Goal: Information Seeking & Learning: Learn about a topic

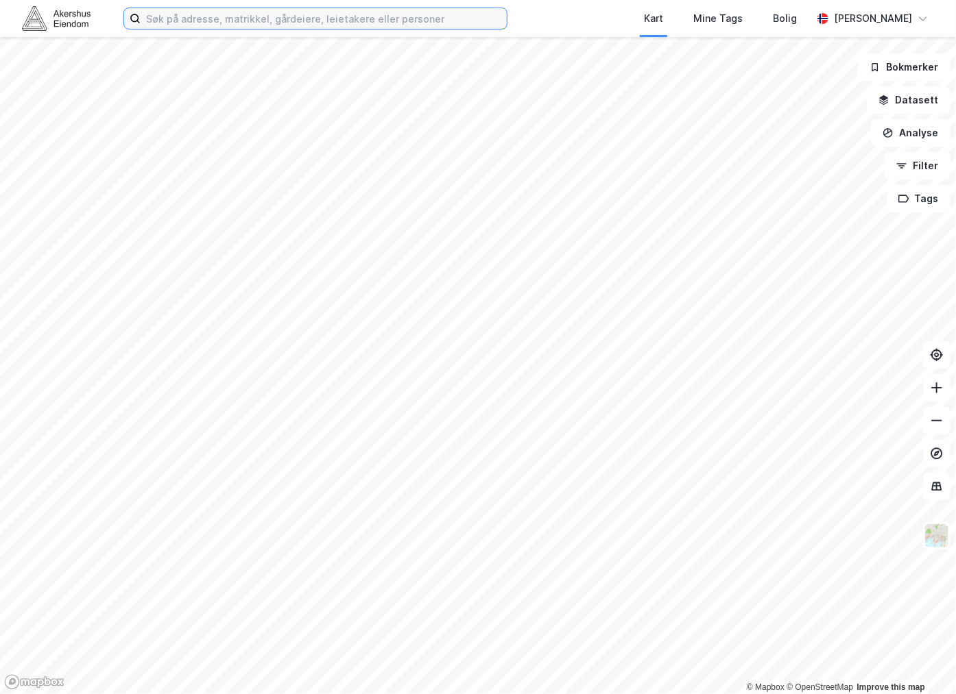
click at [234, 22] on input at bounding box center [324, 18] width 366 height 21
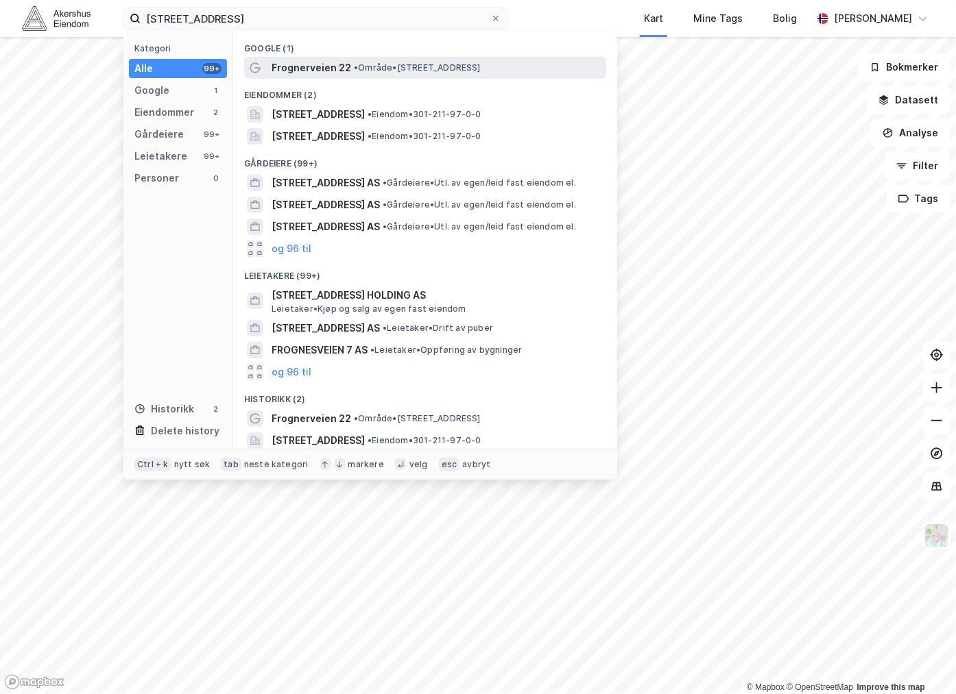
click at [347, 69] on div "Frognerveien 22 • Område • [STREET_ADDRESS]" at bounding box center [437, 68] width 332 height 16
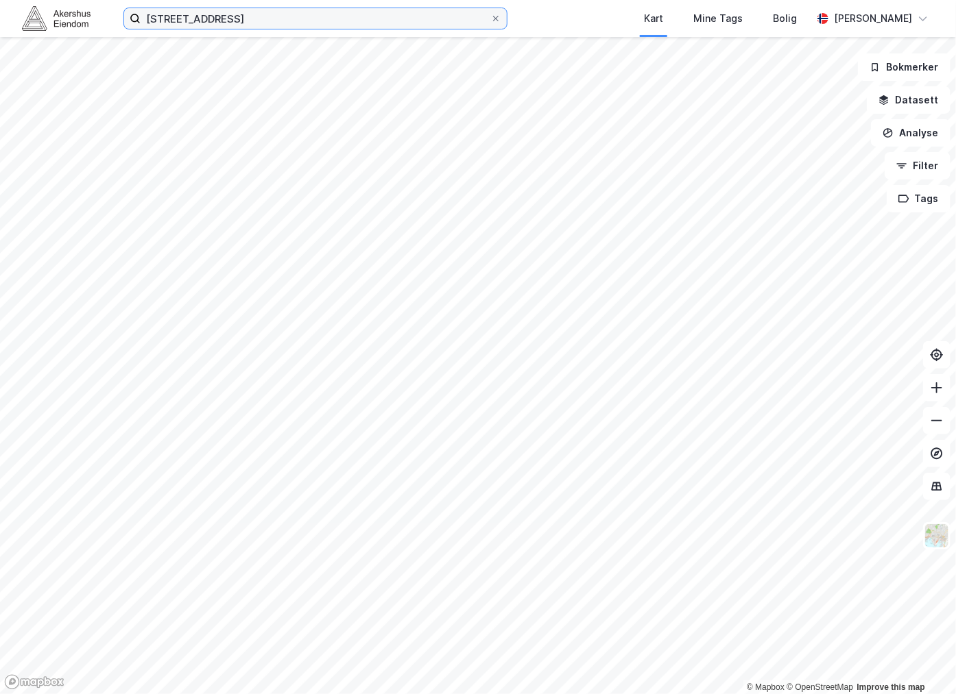
click at [261, 26] on input "[STREET_ADDRESS]" at bounding box center [316, 18] width 350 height 21
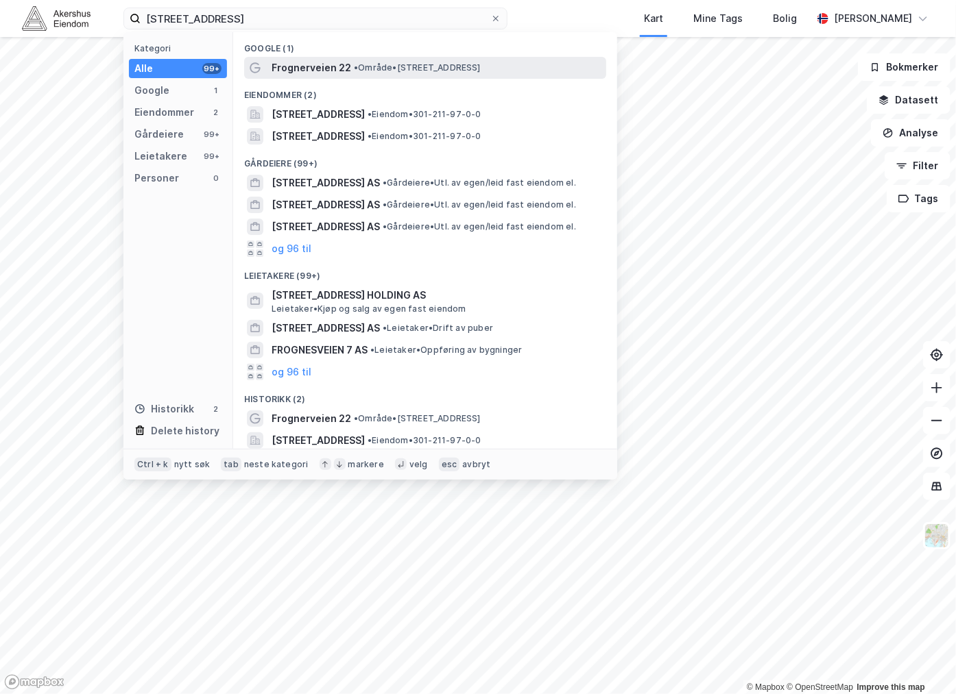
click at [302, 74] on span "Frognerveien 22" at bounding box center [311, 68] width 80 height 16
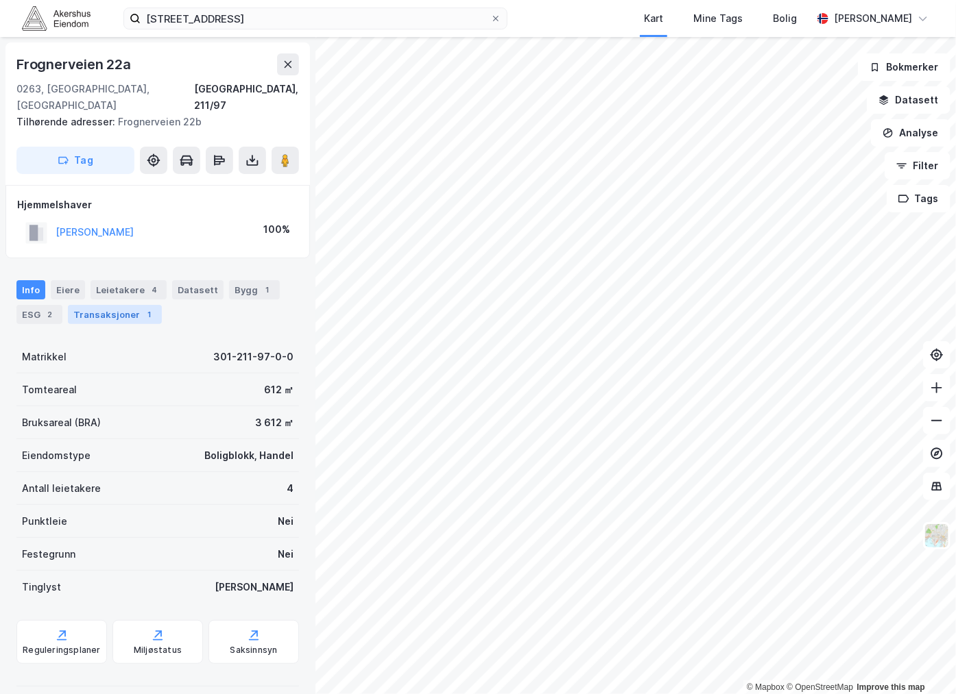
click at [126, 305] on div "Transaksjoner 1" at bounding box center [115, 314] width 94 height 19
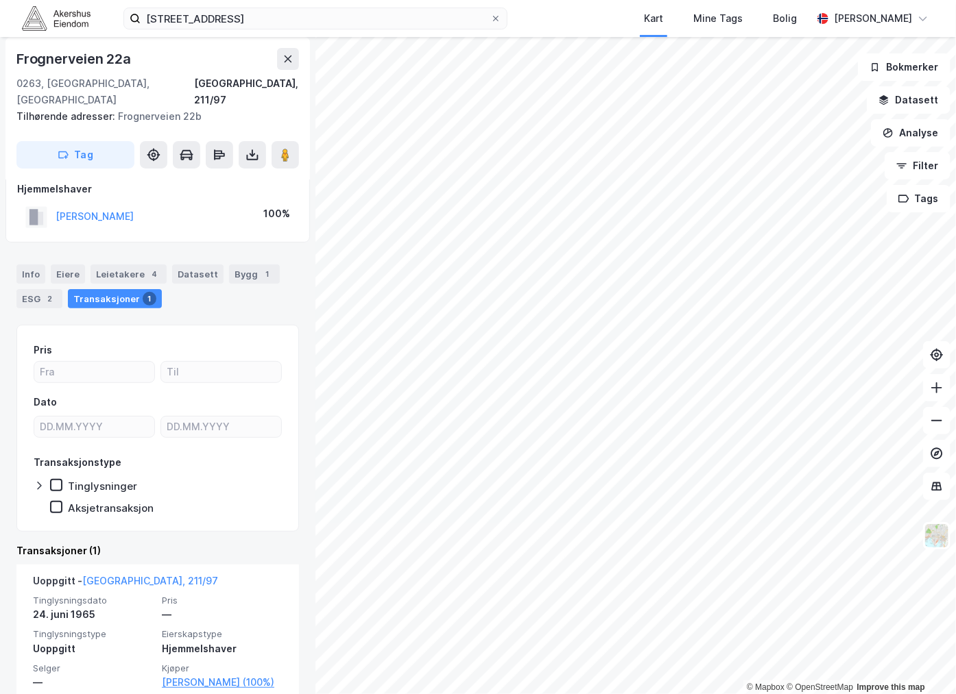
scroll to position [19, 0]
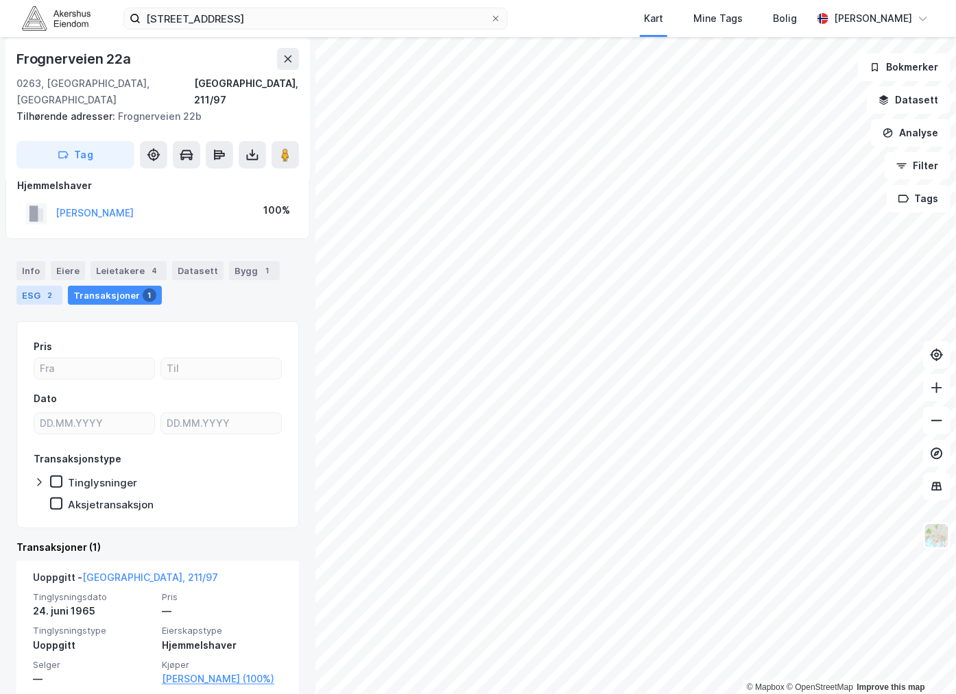
click at [42, 286] on div "ESG 2" at bounding box center [39, 295] width 46 height 19
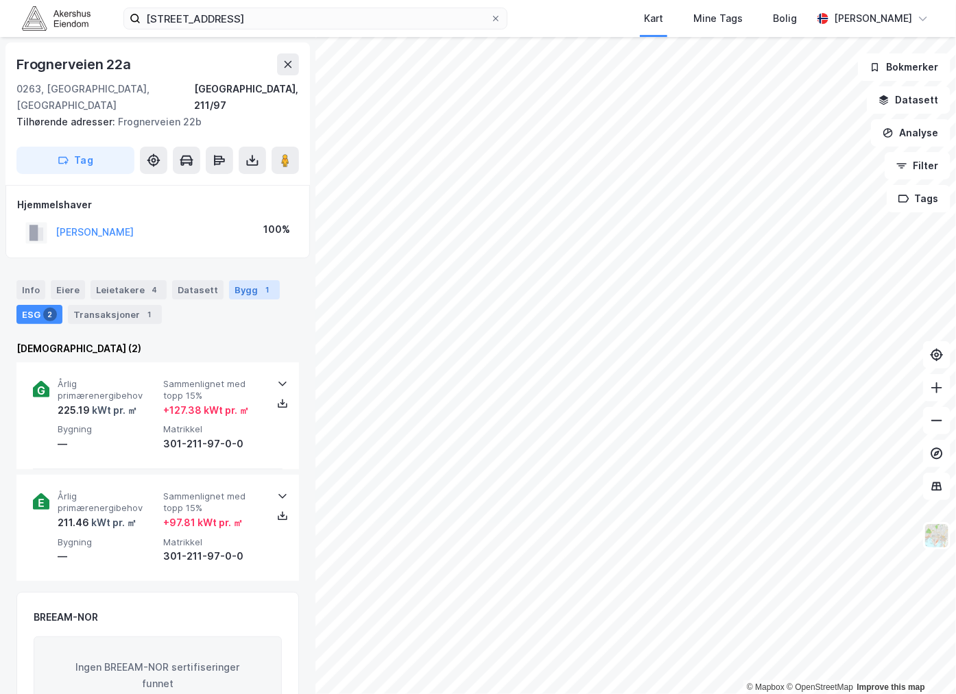
click at [235, 280] on div "Bygg 1" at bounding box center [254, 289] width 51 height 19
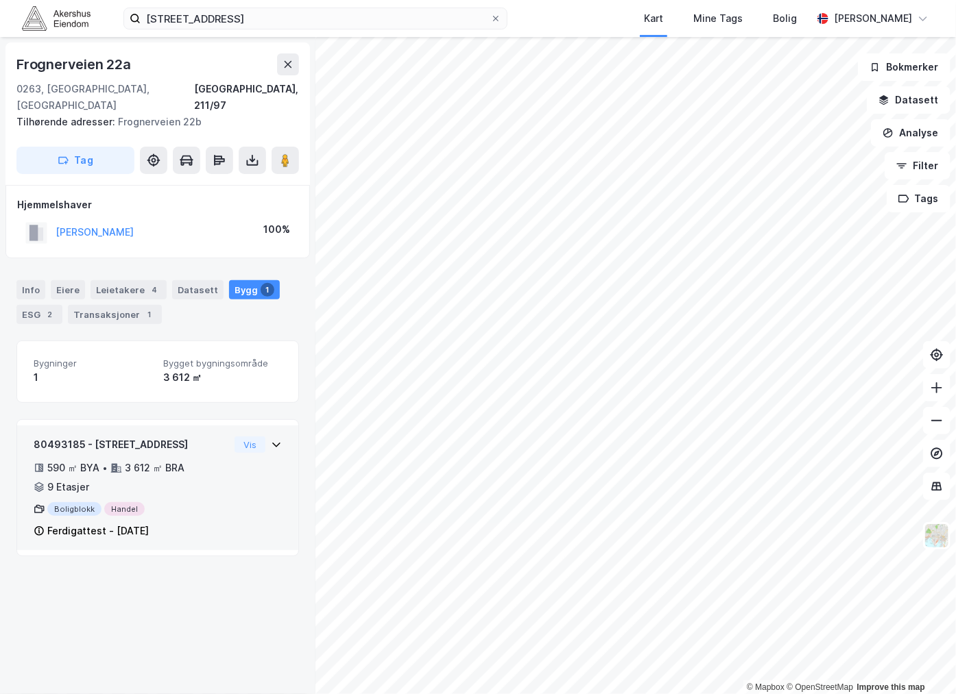
click at [145, 437] on div "80493185 - [STREET_ADDRESS]" at bounding box center [131, 445] width 195 height 16
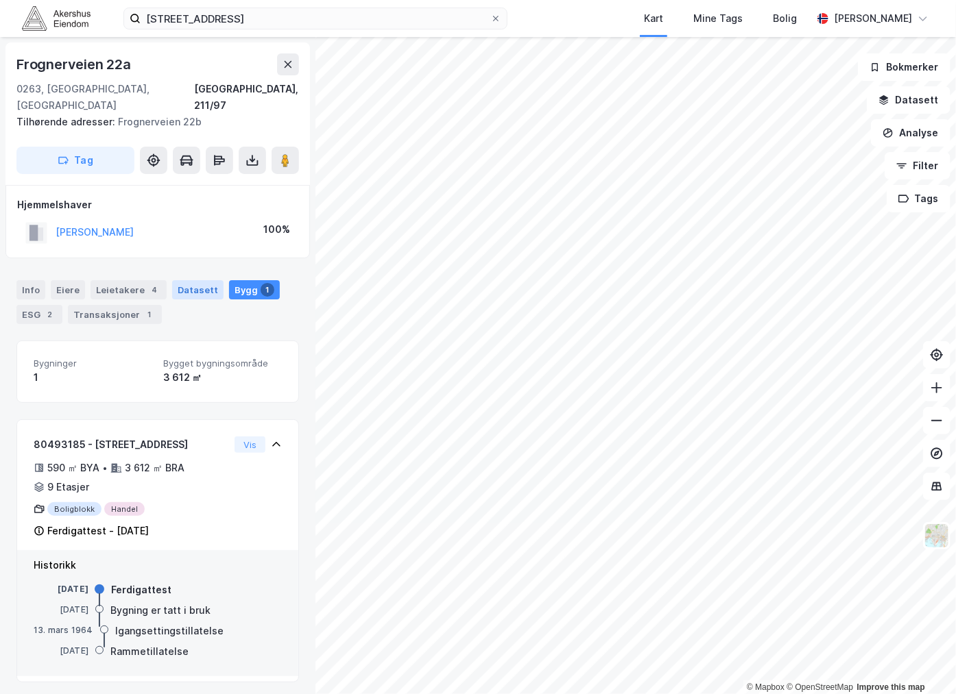
click at [187, 280] on div "Datasett" at bounding box center [197, 289] width 51 height 19
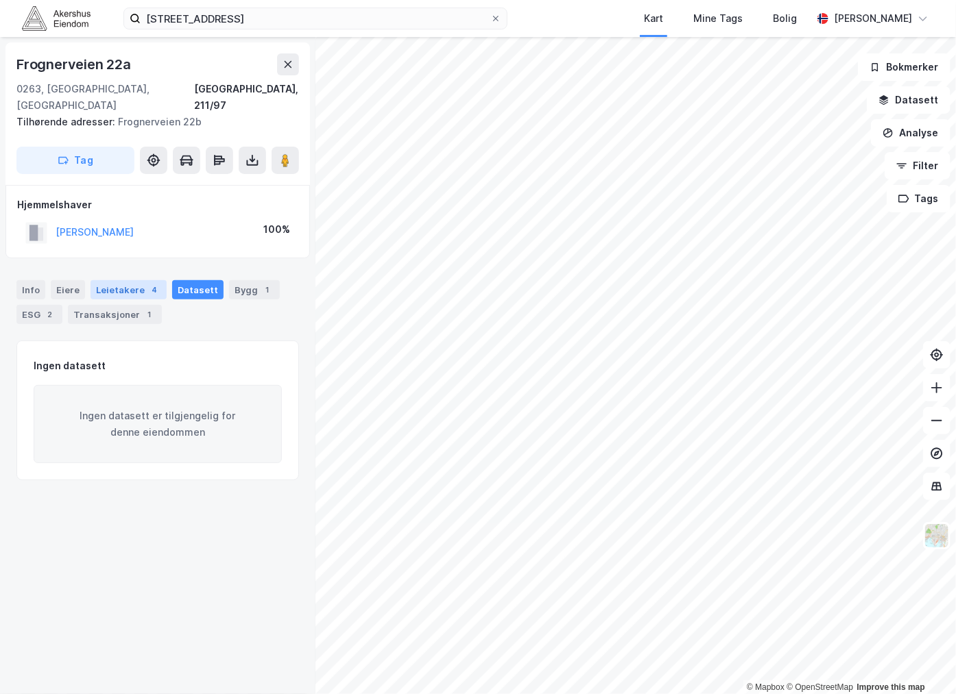
click at [134, 280] on div "Leietakere 4" at bounding box center [128, 289] width 76 height 19
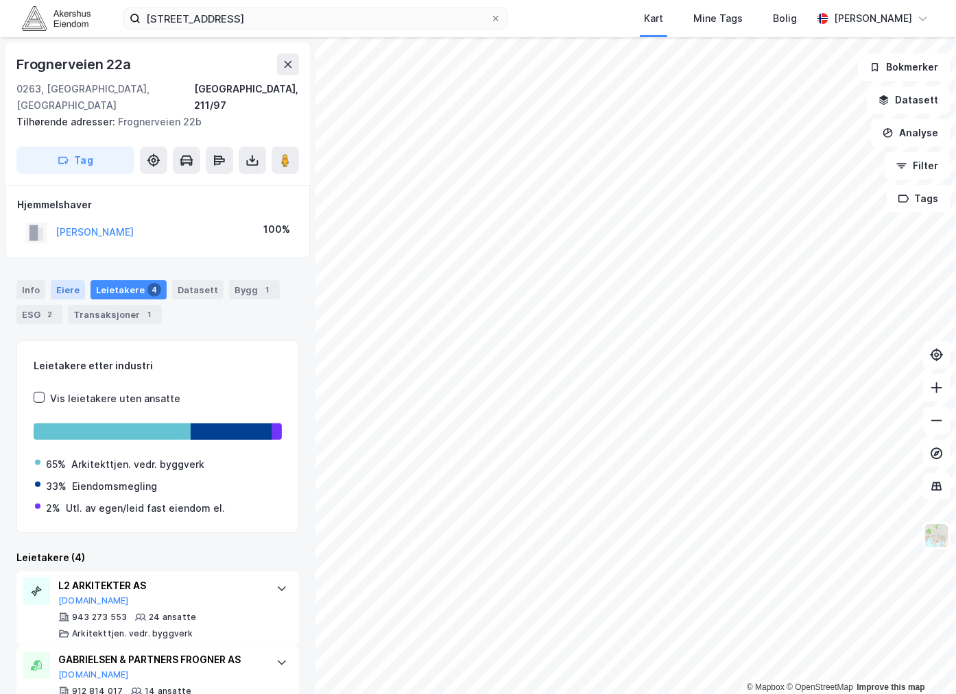
click at [60, 280] on div "Eiere" at bounding box center [68, 289] width 34 height 19
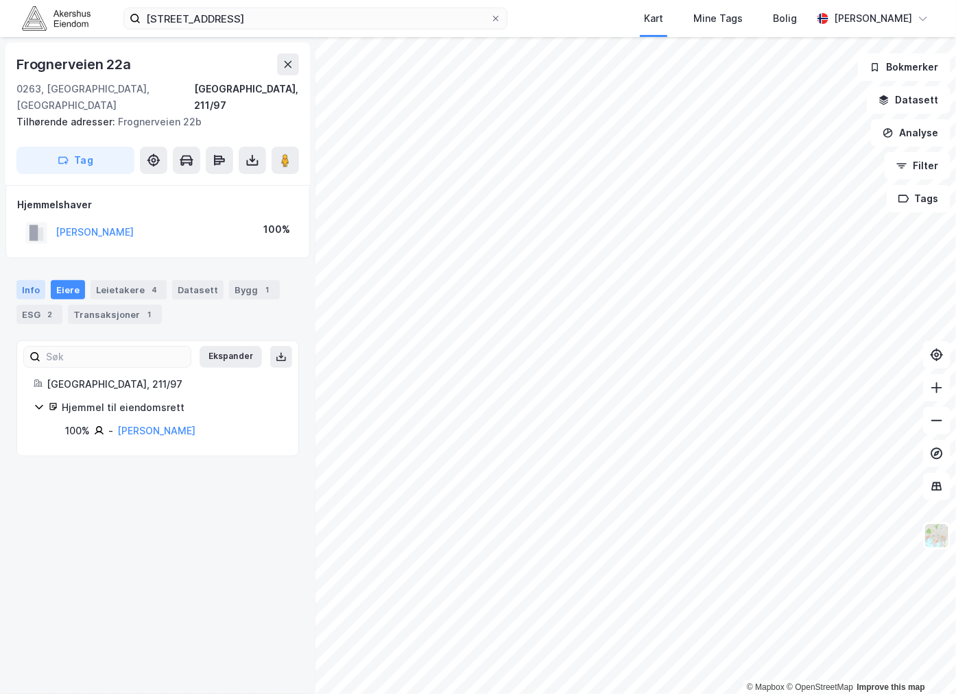
click at [26, 280] on div "Info" at bounding box center [30, 289] width 29 height 19
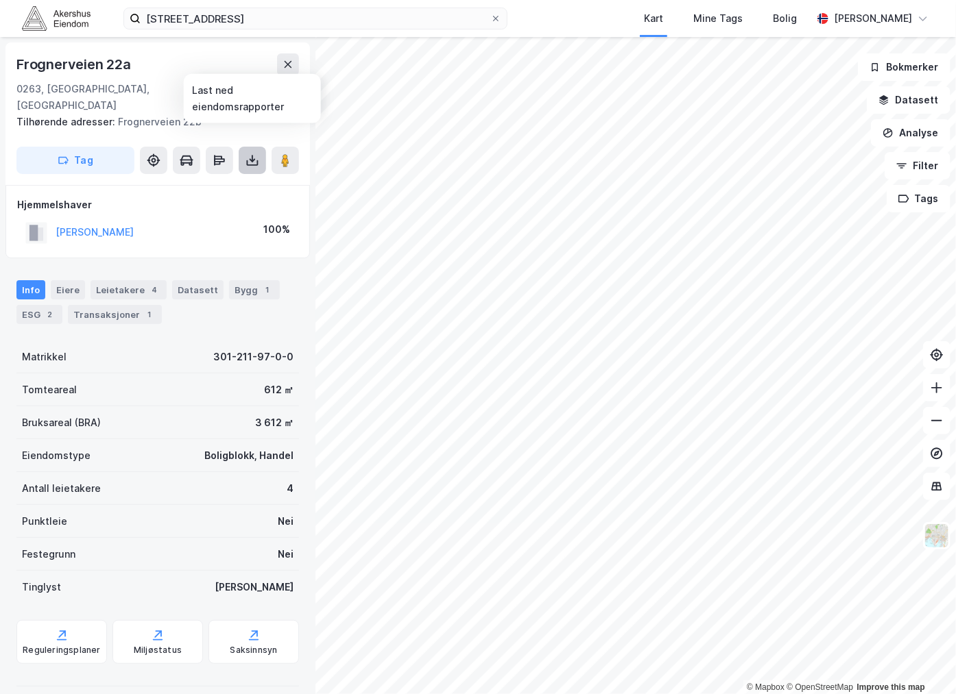
click at [252, 155] on icon at bounding box center [252, 159] width 1 height 8
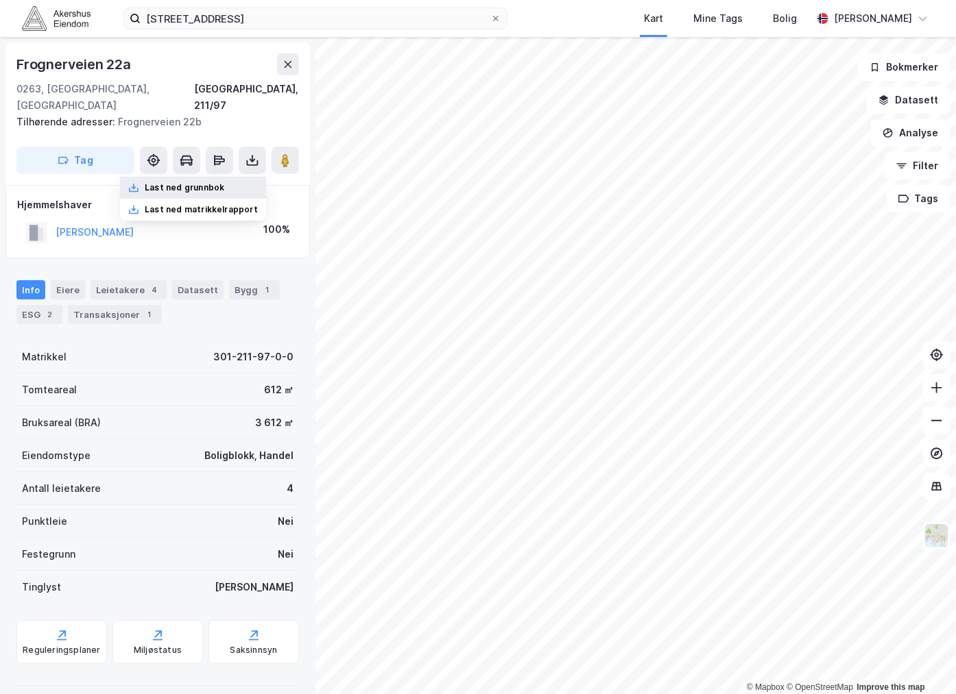
click at [177, 182] on div "Last ned grunnbok" at bounding box center [185, 187] width 80 height 11
drag, startPoint x: 236, startPoint y: 24, endPoint x: 81, endPoint y: 26, distance: 155.6
click at [86, 25] on div "[STREET_ADDRESS] Kart Mine Tags Bolig [PERSON_NAME]" at bounding box center [478, 18] width 956 height 37
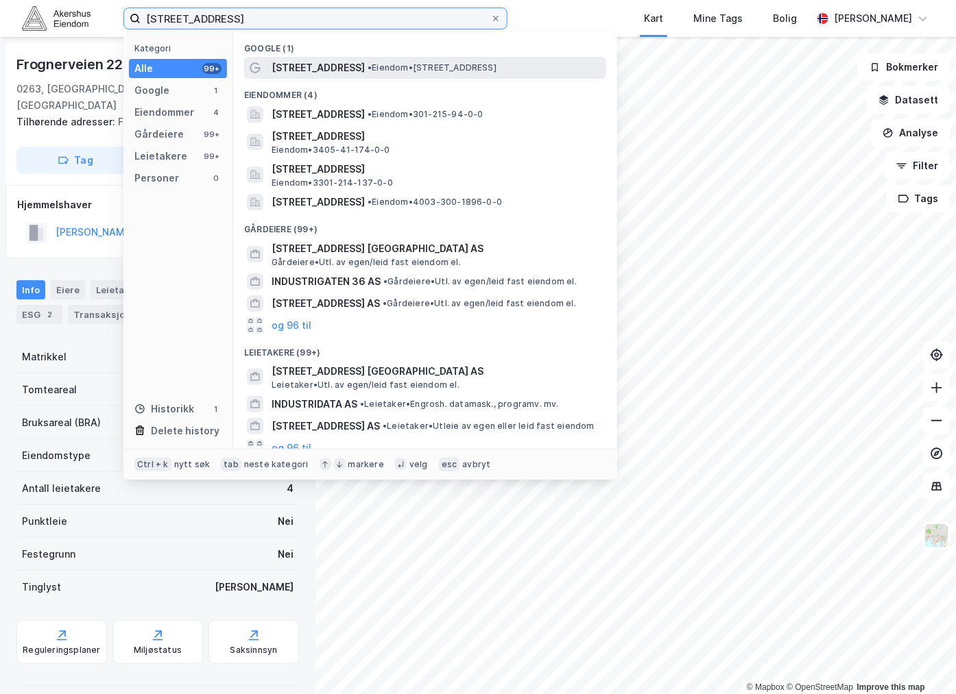
type input "[STREET_ADDRESS]"
click at [344, 70] on div "[STREET_ADDRESS] • Eiendom • [STREET_ADDRESS]" at bounding box center [437, 68] width 332 height 16
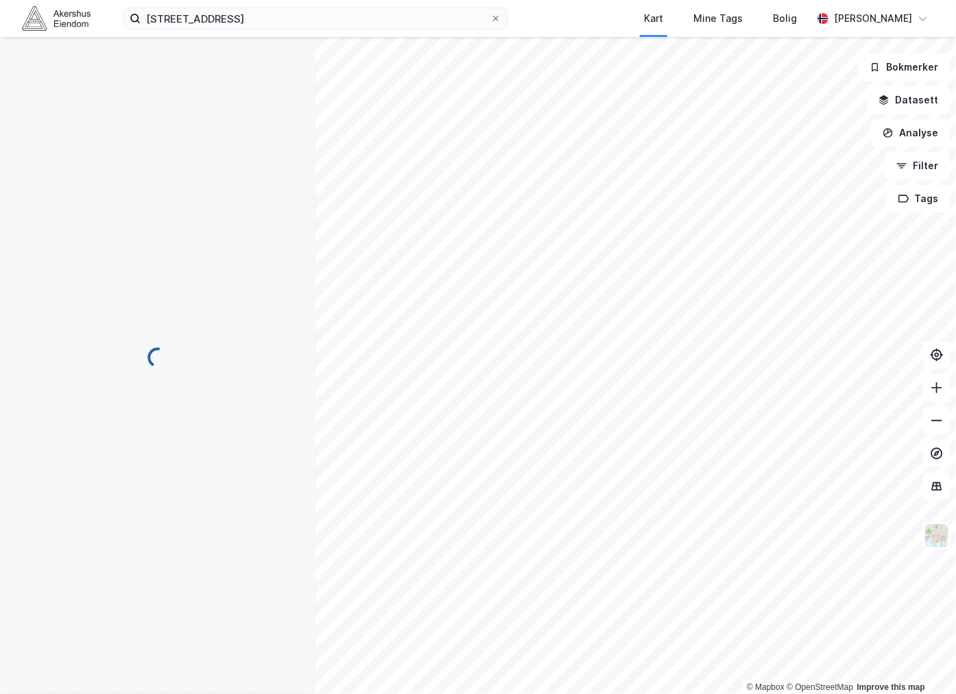
scroll to position [19, 0]
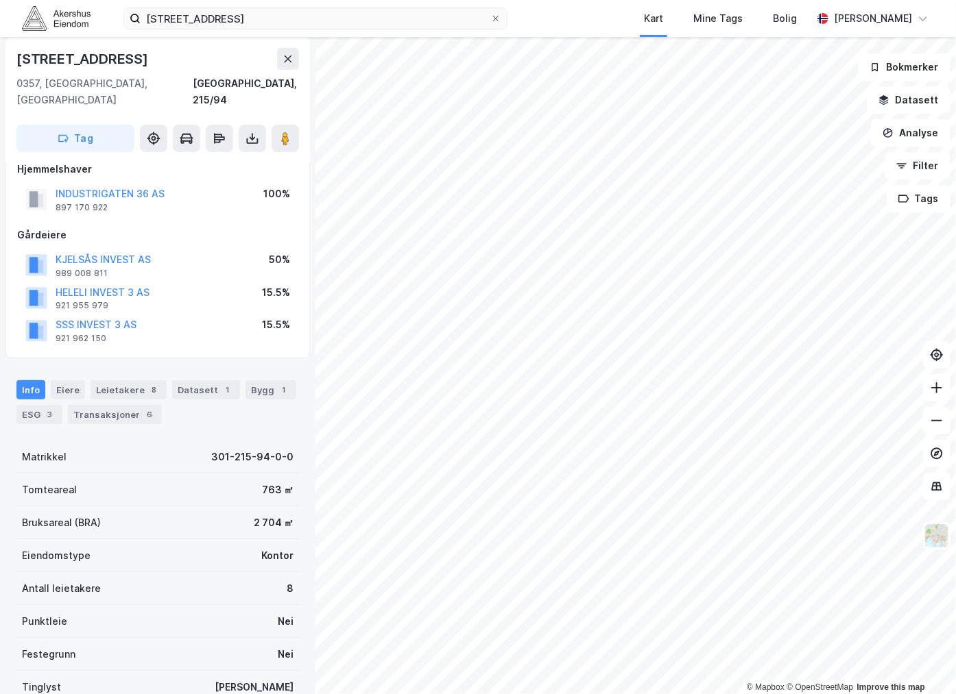
click at [34, 80] on div "0357, [GEOGRAPHIC_DATA], [GEOGRAPHIC_DATA]" at bounding box center [104, 91] width 176 height 33
click at [127, 84] on div "[GEOGRAPHIC_DATA], 215/94" at bounding box center [157, 91] width 282 height 33
click at [45, 87] on div "0357, [GEOGRAPHIC_DATA], [GEOGRAPHIC_DATA]" at bounding box center [104, 91] width 176 height 33
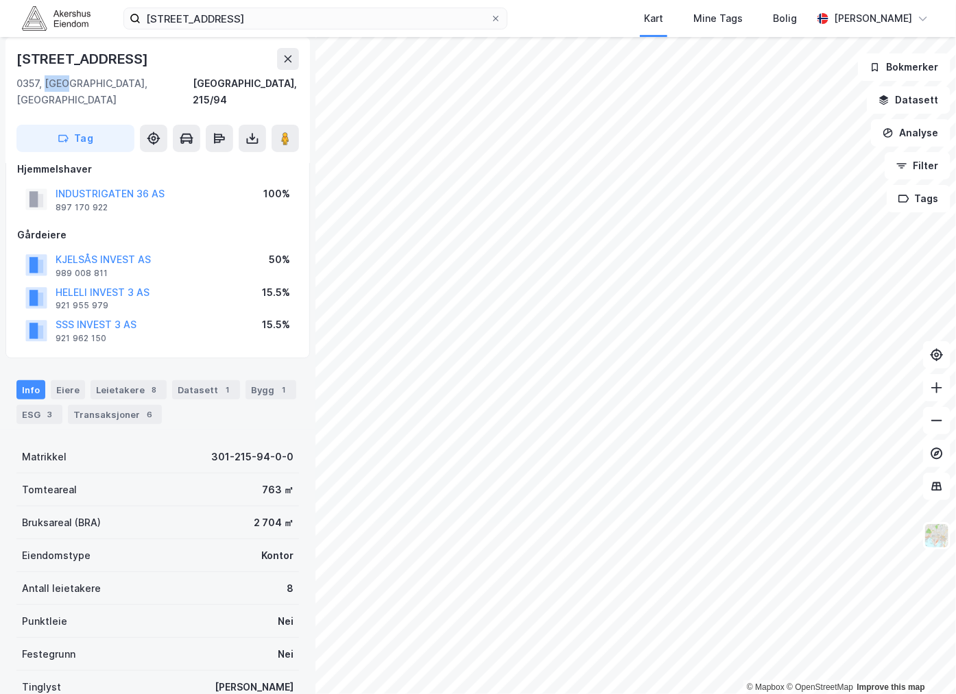
click at [45, 87] on div "0357, [GEOGRAPHIC_DATA], [GEOGRAPHIC_DATA]" at bounding box center [104, 91] width 176 height 33
click at [46, 87] on div "0357, [GEOGRAPHIC_DATA], [GEOGRAPHIC_DATA]" at bounding box center [104, 91] width 176 height 33
click at [132, 70] on div "[STREET_ADDRESS], 215/94" at bounding box center [157, 78] width 282 height 60
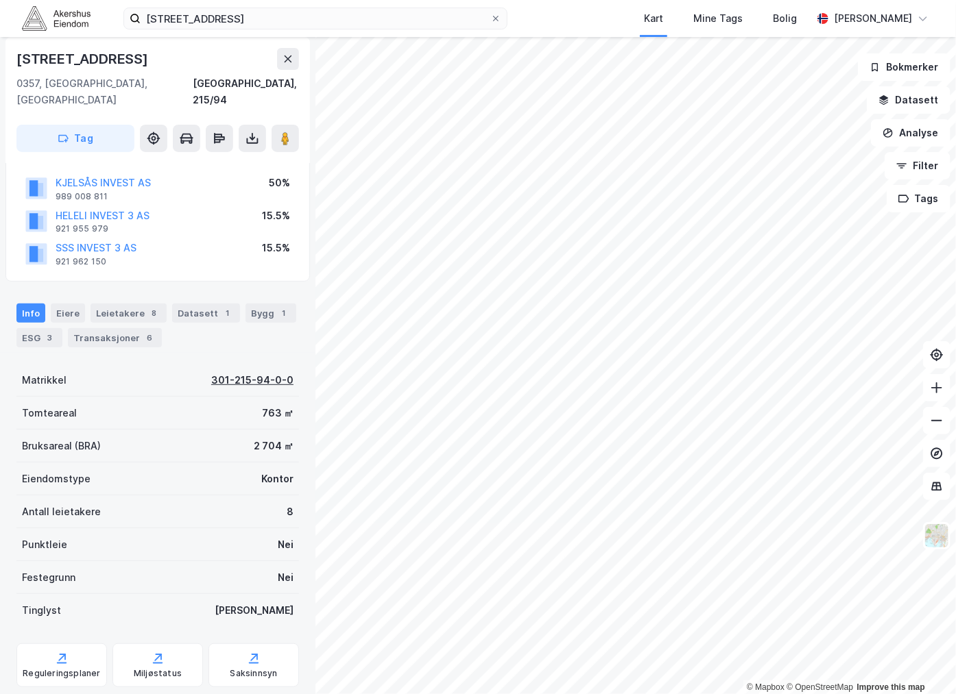
click at [215, 372] on div "301-215-94-0-0" at bounding box center [252, 380] width 82 height 16
